Goal: Task Accomplishment & Management: Manage account settings

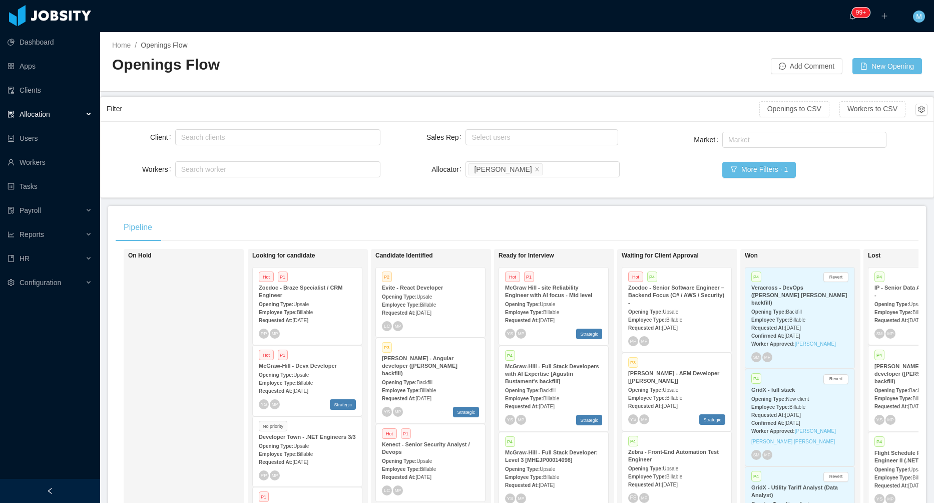
click at [64, 486] on div at bounding box center [50, 491] width 100 height 24
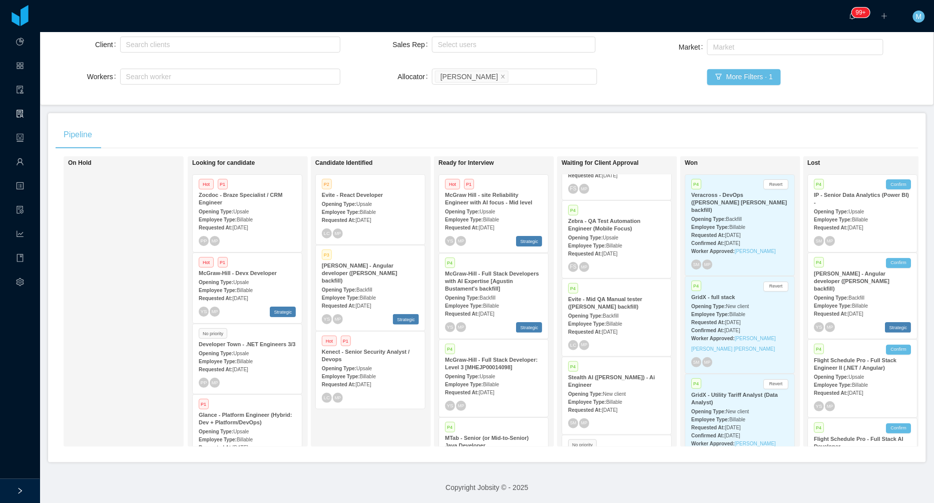
click at [631, 240] on div "Employee Type: Billable" at bounding box center [616, 245] width 97 height 11
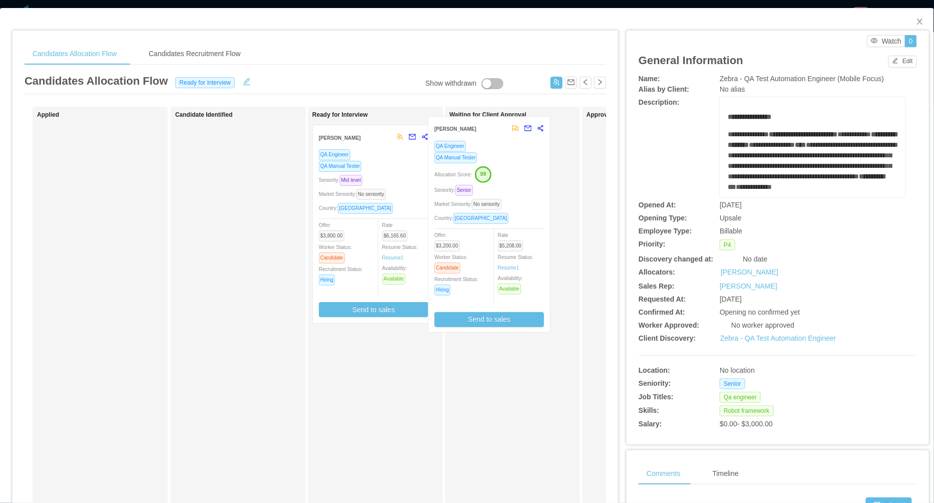
drag, startPoint x: 389, startPoint y: 215, endPoint x: 505, endPoint y: 207, distance: 116.5
click at [505, 207] on div "Applied Candidate Identified Ready for Interview [PERSON_NAME] QA Engineer QA M…" at bounding box center [316, 361] width 582 height 509
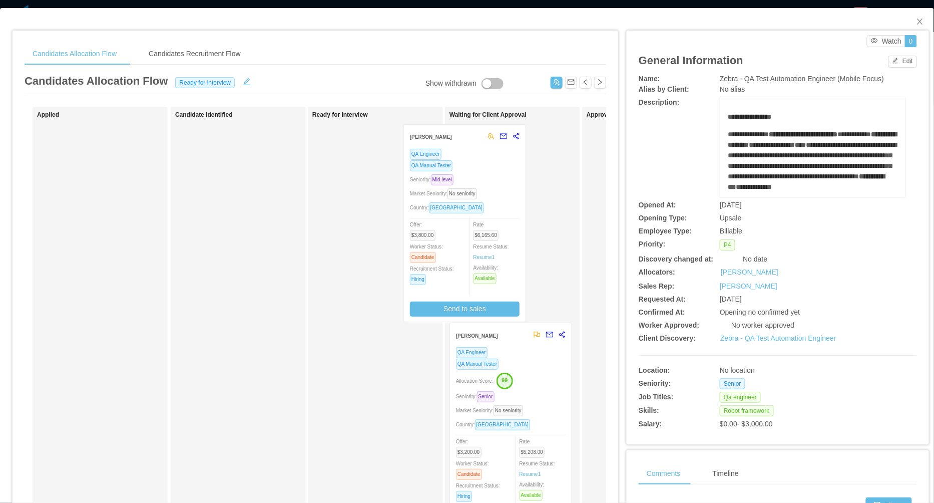
drag, startPoint x: 367, startPoint y: 220, endPoint x: 465, endPoint y: 220, distance: 98.2
click at [464, 220] on div "Applied Candidate Identified Ready for Interview [PERSON_NAME] QA Engineer QA M…" at bounding box center [316, 361] width 582 height 509
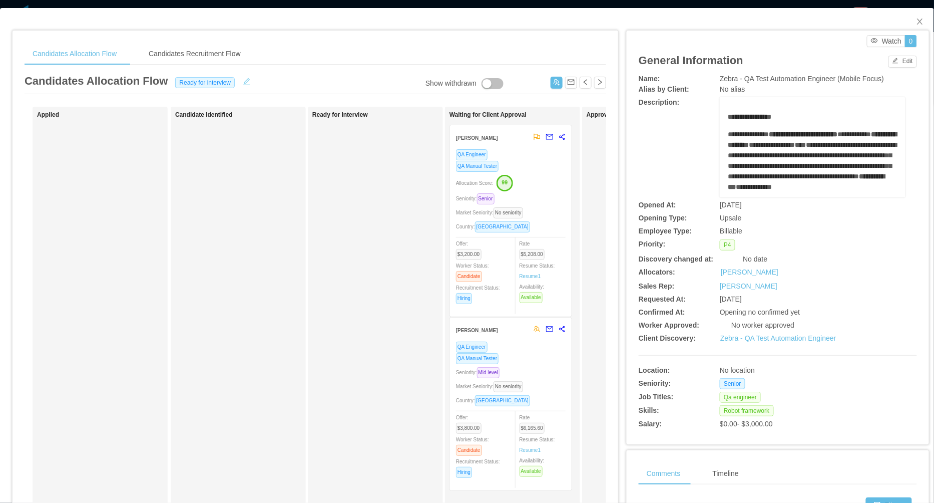
click at [249, 80] on button "button" at bounding box center [247, 81] width 16 height 10
click at [208, 91] on div "Candidates Allocation Flow Ready for interview Save Cancel" at bounding box center [316, 84] width 582 height 22
click at [209, 90] on div "Candidates Allocation Flow Ready for interview Save Cancel" at bounding box center [316, 84] width 582 height 22
click at [216, 86] on div "Ready for interview" at bounding box center [206, 82] width 65 height 11
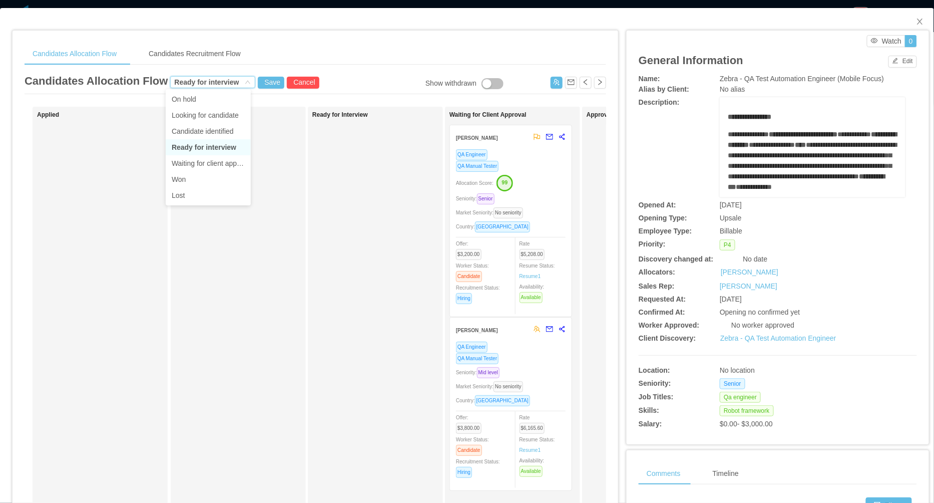
click at [214, 146] on li "Ready for interview" at bounding box center [208, 147] width 85 height 16
click at [264, 83] on button "Save" at bounding box center [271, 83] width 27 height 12
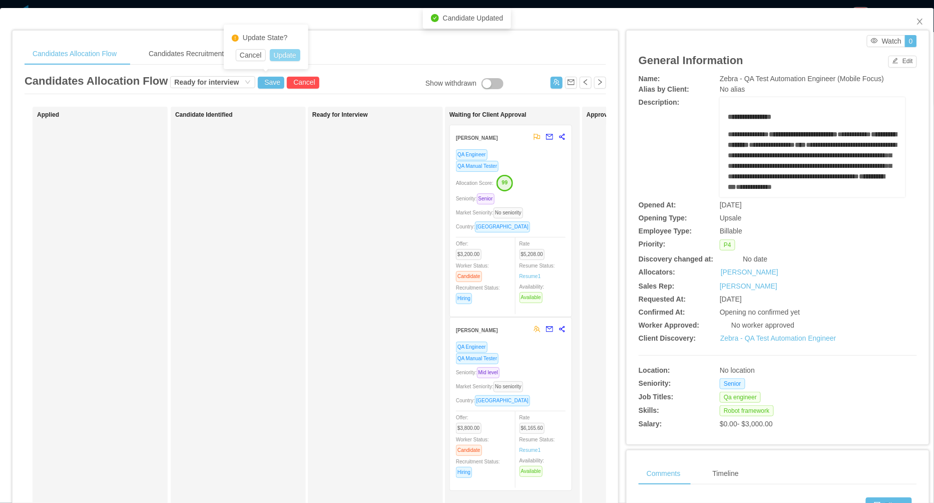
click at [291, 55] on button "Update" at bounding box center [285, 55] width 31 height 12
click at [926, 23] on span "Close" at bounding box center [920, 22] width 28 height 28
